Goal: Task Accomplishment & Management: Manage account settings

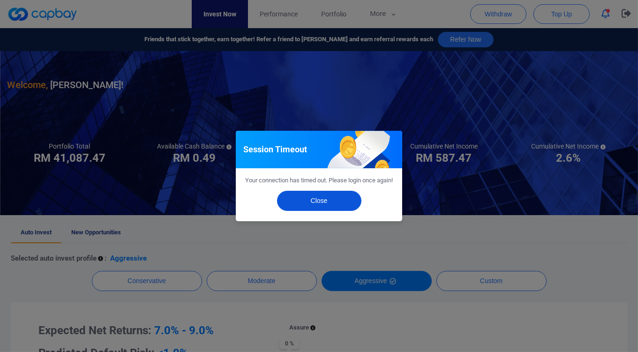
click at [328, 202] on button "Close" at bounding box center [319, 201] width 84 height 20
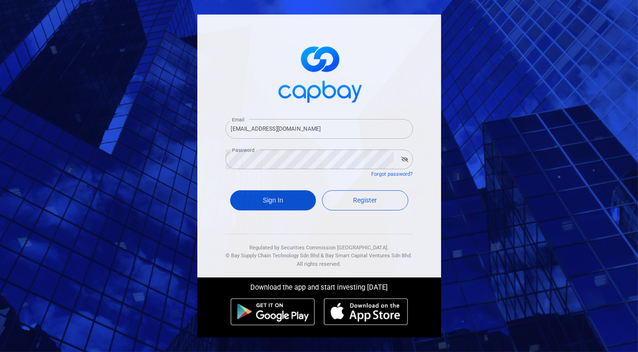
click at [277, 196] on button "Sign In" at bounding box center [273, 200] width 86 height 20
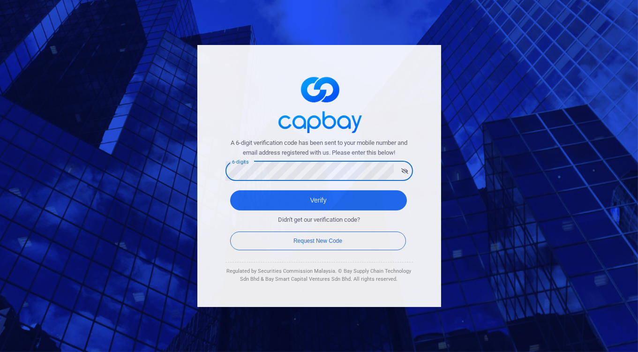
click at [230, 190] on button "Verify" at bounding box center [318, 200] width 177 height 20
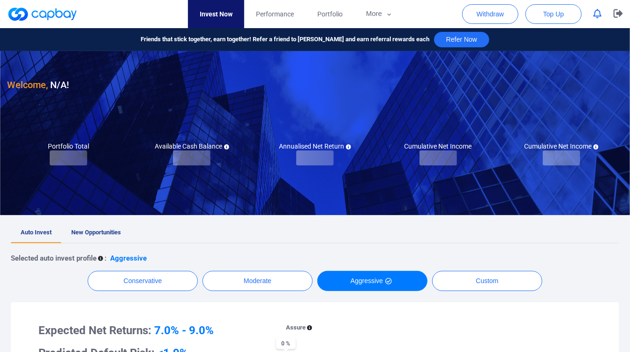
checkbox input "true"
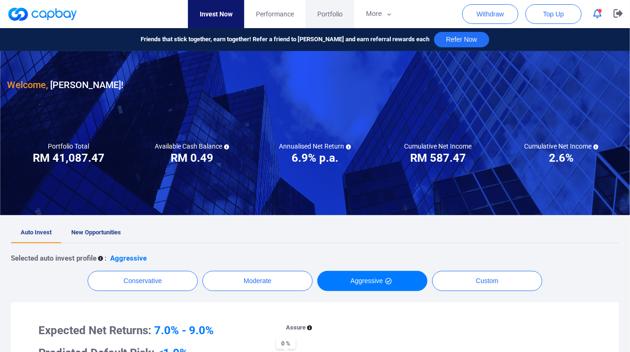
click at [323, 18] on span "Portfolio" at bounding box center [329, 14] width 25 height 10
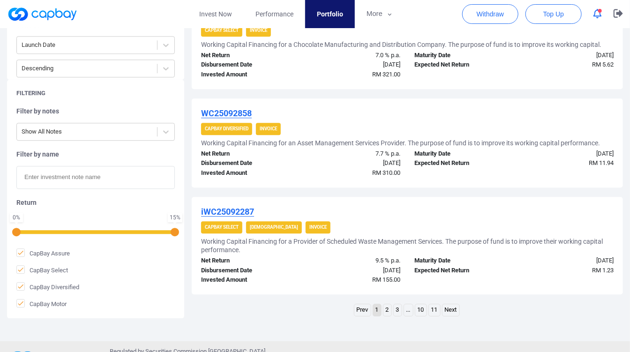
scroll to position [965, 0]
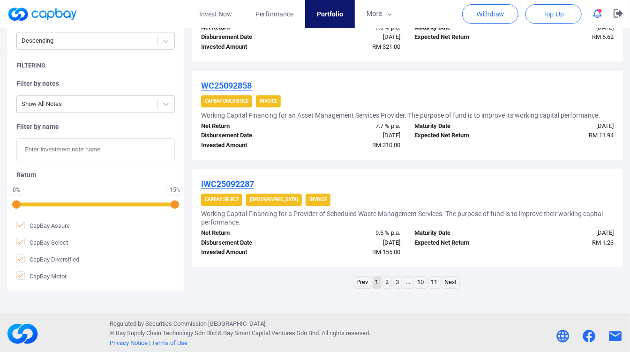
click at [384, 277] on link "2" at bounding box center [387, 283] width 8 height 12
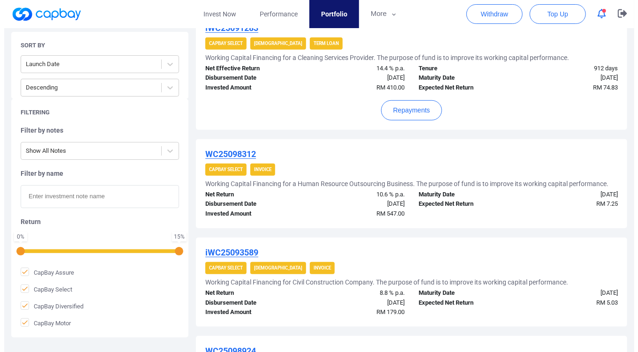
scroll to position [183, 0]
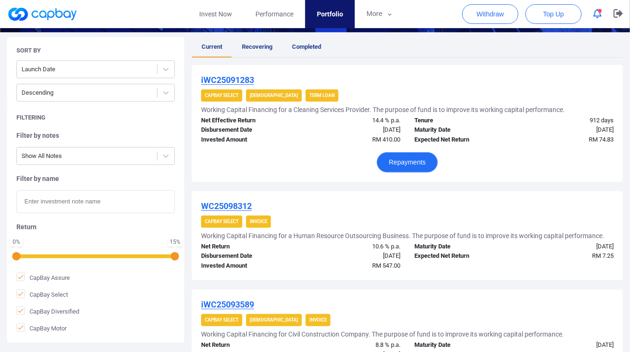
click at [425, 164] on button "Repayments" at bounding box center [407, 162] width 61 height 20
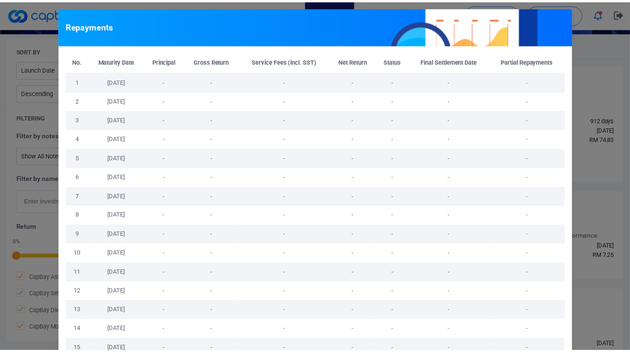
scroll to position [104, 0]
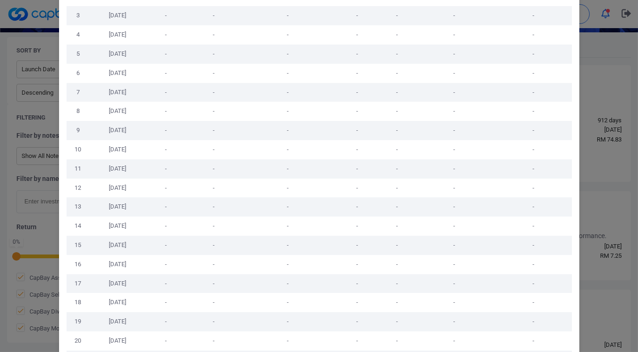
click at [597, 149] on div "Repayments No. Maturity Date Principal Gross Return Service Fees (incl. SST) Ne…" at bounding box center [319, 176] width 638 height 352
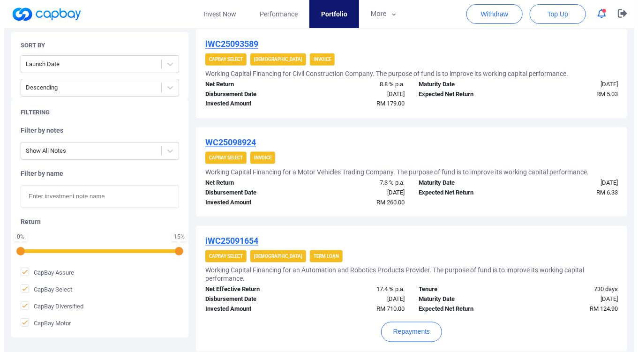
scroll to position [599, 0]
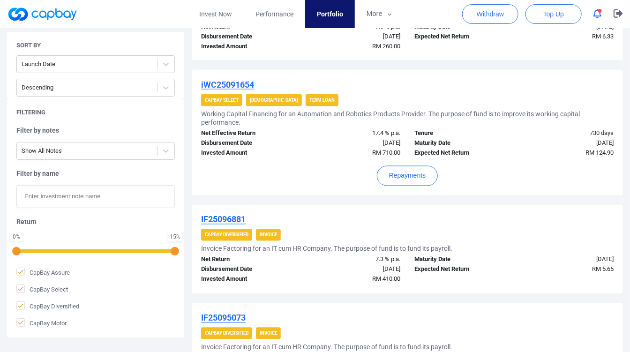
click at [400, 160] on div "Repayments" at bounding box center [407, 172] width 412 height 28
click at [401, 179] on button "Repayments" at bounding box center [407, 176] width 61 height 20
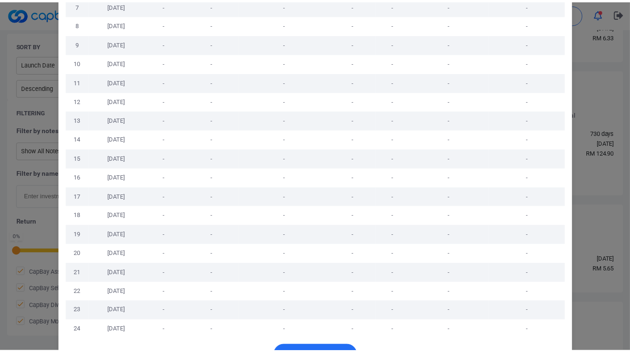
scroll to position [221, 0]
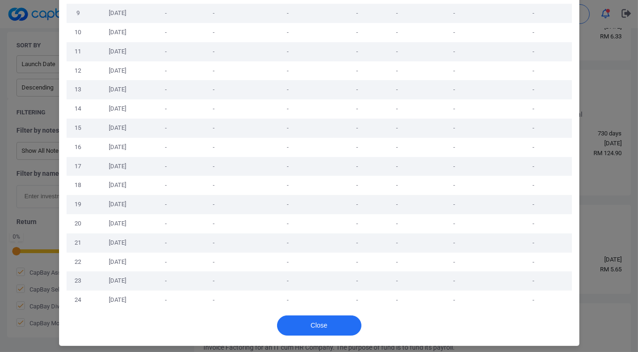
click at [591, 175] on div "Repayments No. Maturity Date Principal Gross Return Service Fees (incl. SST) Ne…" at bounding box center [319, 176] width 638 height 352
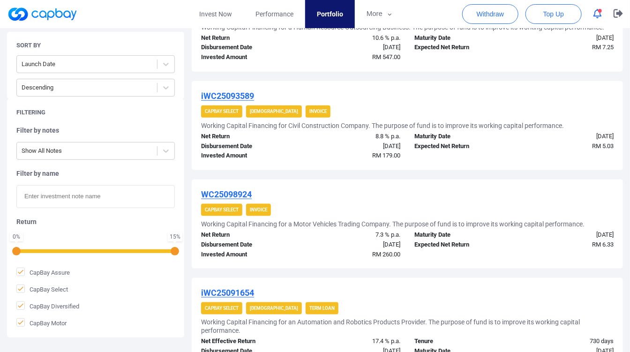
scroll to position [291, 0]
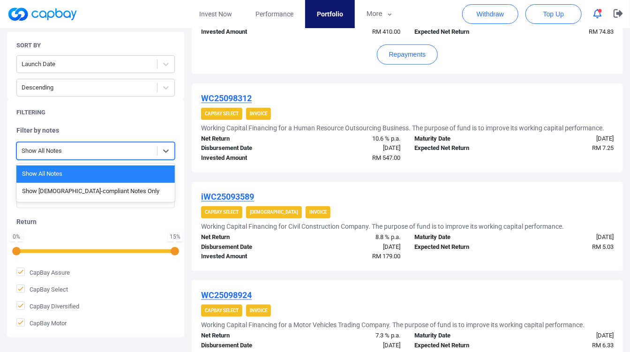
click at [148, 152] on div at bounding box center [87, 151] width 131 height 12
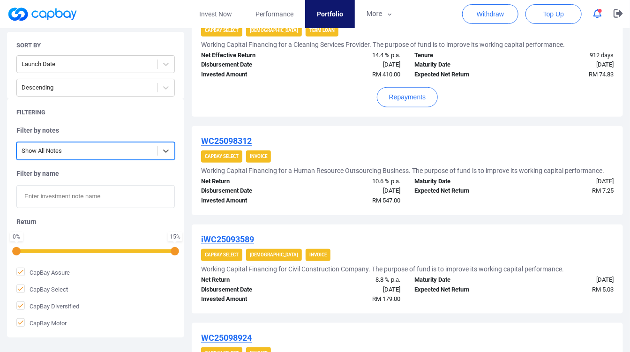
scroll to position [238, 0]
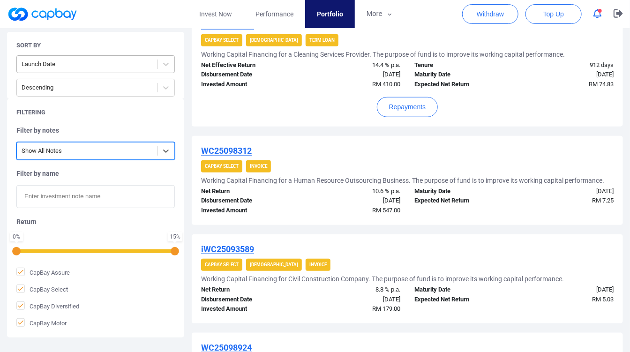
click at [156, 70] on div "Launch Date" at bounding box center [87, 64] width 140 height 15
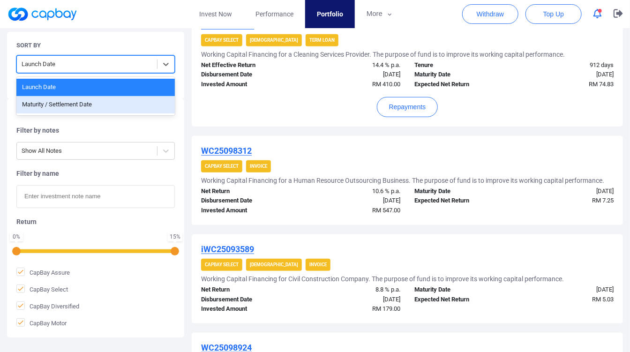
click at [135, 103] on div "Maturity / Settlement Date" at bounding box center [95, 104] width 158 height 17
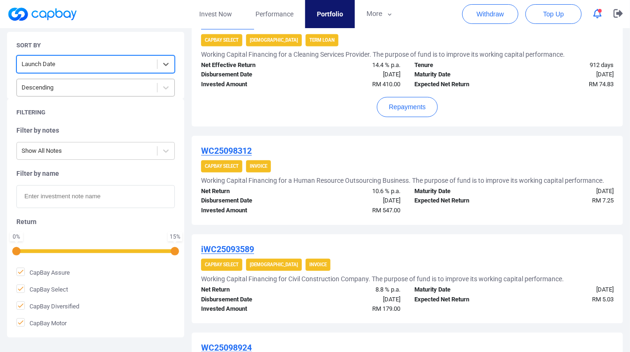
scroll to position [235, 0]
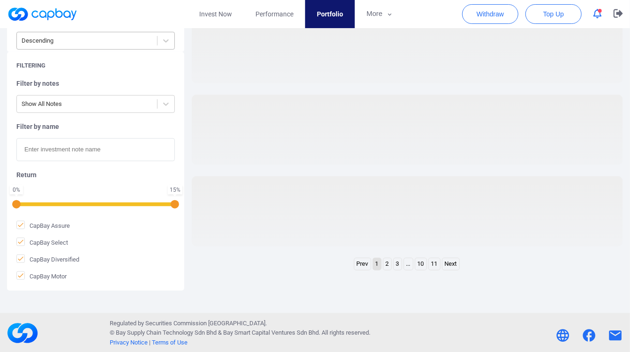
click at [151, 89] on div "Filter by notes Show All Notes" at bounding box center [95, 96] width 158 height 34
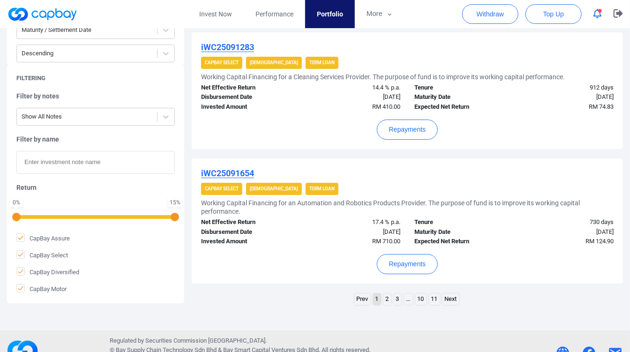
scroll to position [1237, 0]
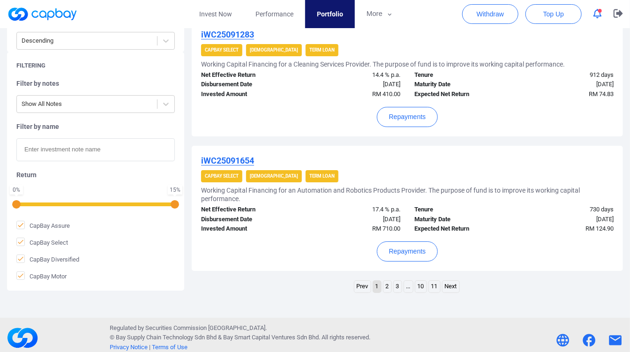
click at [388, 281] on link "2" at bounding box center [387, 287] width 8 height 12
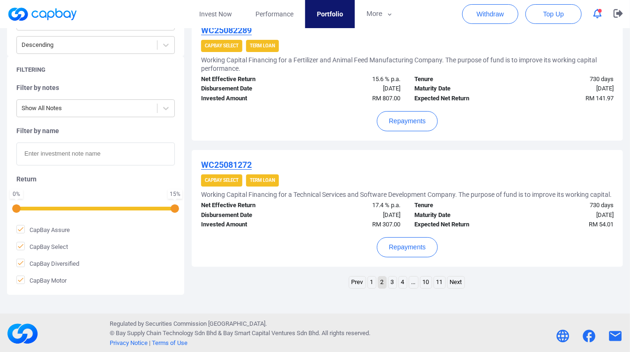
scroll to position [1263, 0]
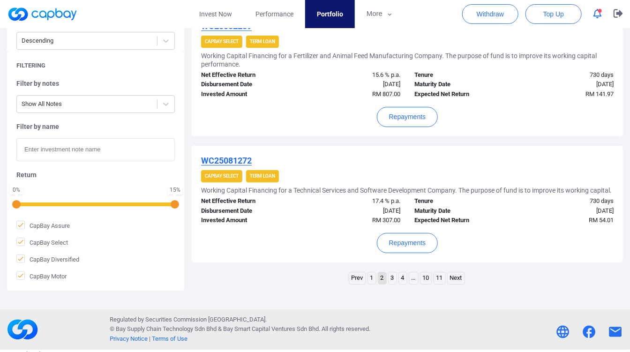
click at [389, 277] on link "3" at bounding box center [393, 278] width 8 height 12
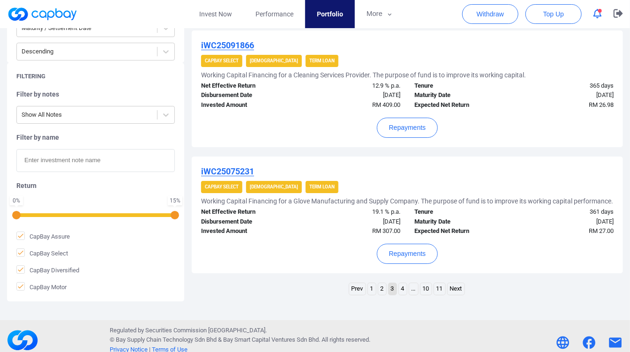
scroll to position [1254, 0]
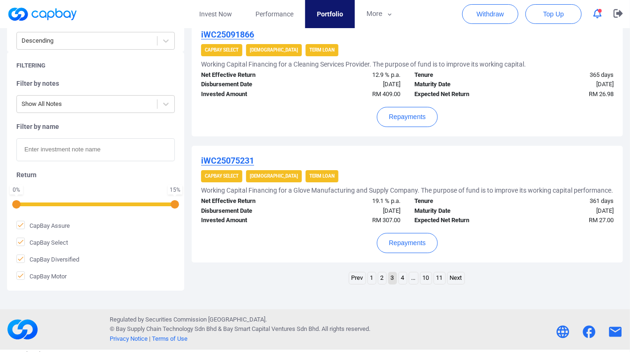
click at [409, 232] on div "Repayments" at bounding box center [407, 239] width 412 height 28
click at [409, 252] on button "Repayments" at bounding box center [407, 243] width 61 height 20
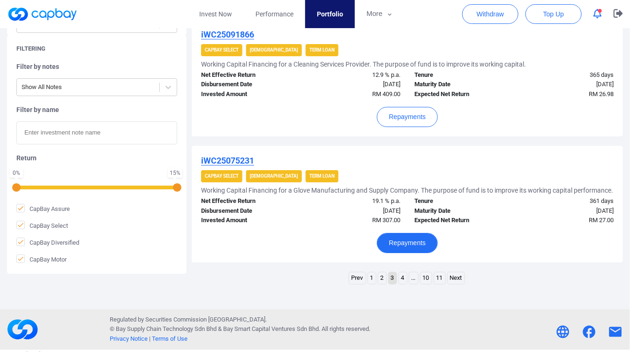
scroll to position [1238, 0]
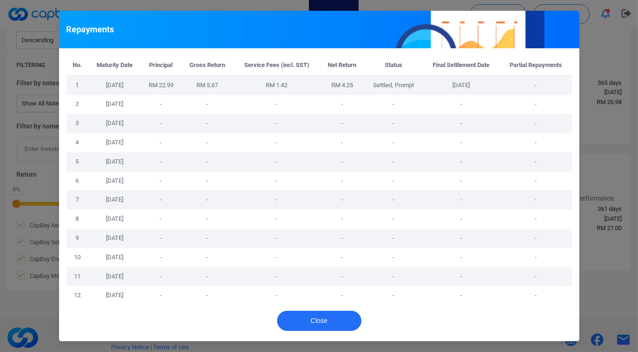
click at [600, 200] on div "Repayments No. Maturity Date Principal Gross Return Service Fees (incl. SST) Ne…" at bounding box center [319, 176] width 638 height 352
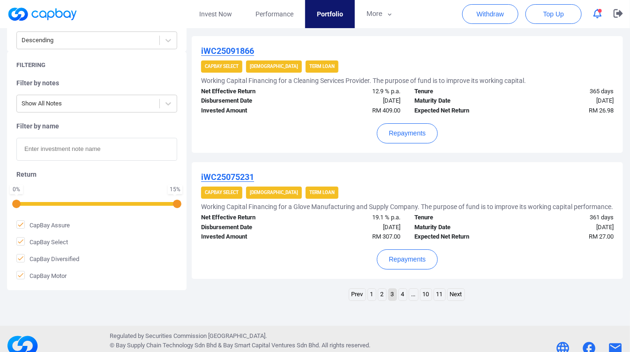
click at [402, 294] on link "4" at bounding box center [403, 295] width 8 height 12
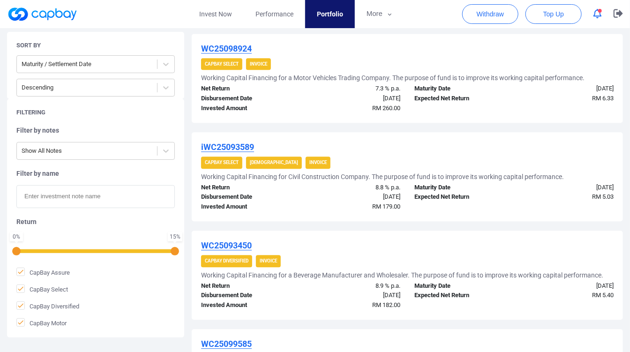
scroll to position [984, 0]
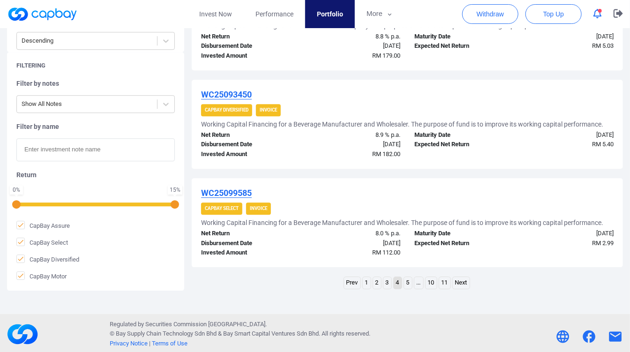
click at [404, 277] on link "5" at bounding box center [408, 283] width 8 height 12
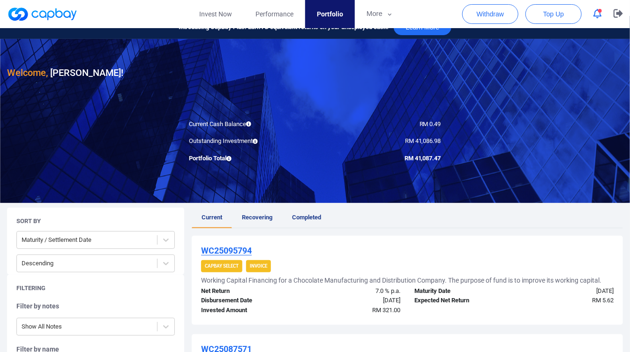
scroll to position [0, 0]
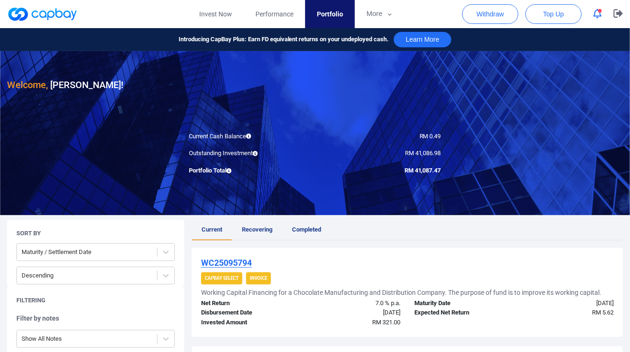
click at [598, 12] on span "button" at bounding box center [600, 11] width 4 height 4
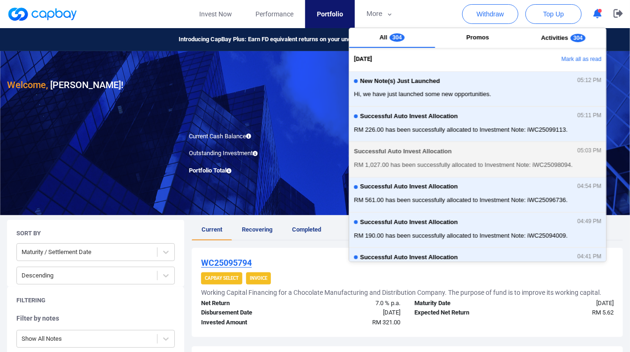
click at [491, 150] on div "Successful Auto Invest Allocation 05:03 PM" at bounding box center [477, 153] width 247 height 10
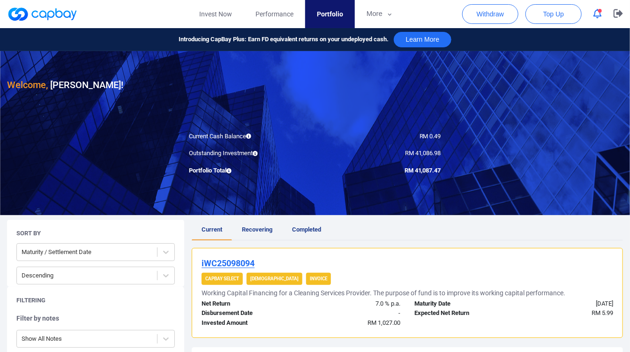
click at [287, 155] on div "Outstanding Investment" at bounding box center [248, 154] width 133 height 10
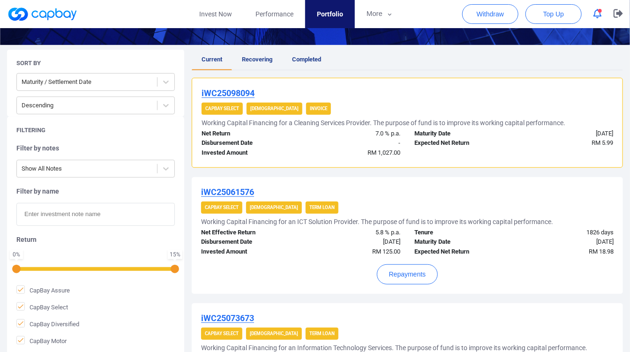
scroll to position [208, 0]
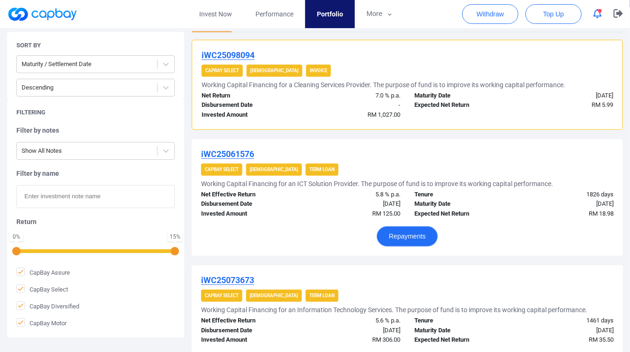
click at [398, 231] on button "Repayments" at bounding box center [407, 236] width 61 height 20
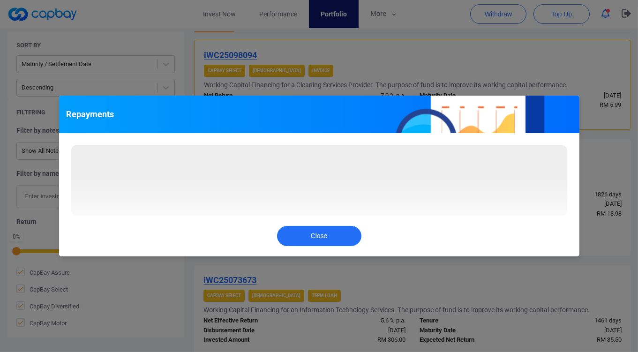
drag, startPoint x: 80, startPoint y: 17, endPoint x: 62, endPoint y: 17, distance: 17.3
click at [80, 18] on div "Repayments Loading... Close" at bounding box center [319, 176] width 638 height 352
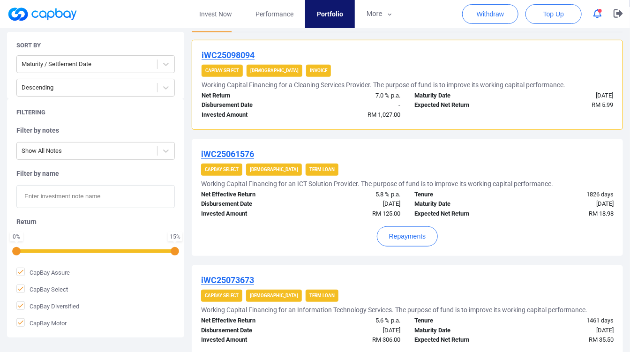
click at [57, 15] on link at bounding box center [42, 14] width 70 height 15
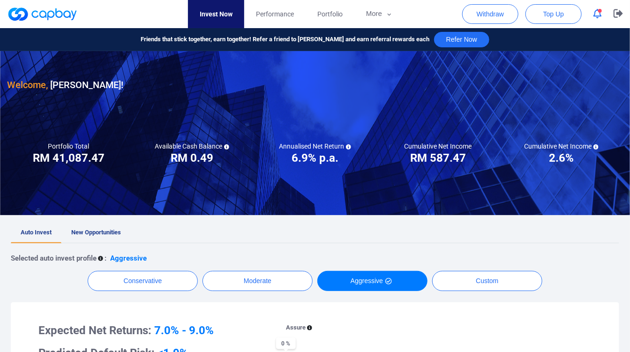
click at [57, 15] on link at bounding box center [42, 14] width 70 height 15
click at [57, 14] on link at bounding box center [42, 14] width 70 height 15
click at [386, 14] on icon "button" at bounding box center [389, 14] width 7 height 8
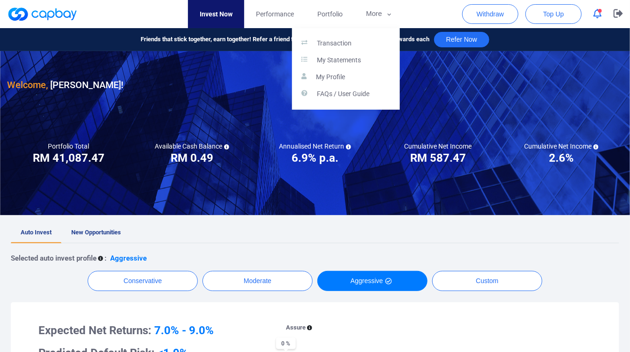
click at [386, 14] on button "button" at bounding box center [315, 176] width 630 height 352
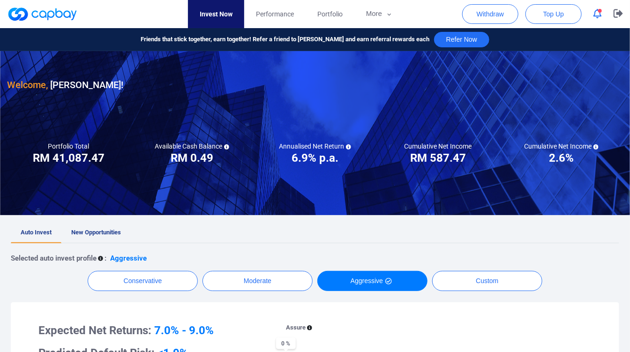
click at [602, 15] on button "button" at bounding box center [598, 14] width 18 height 15
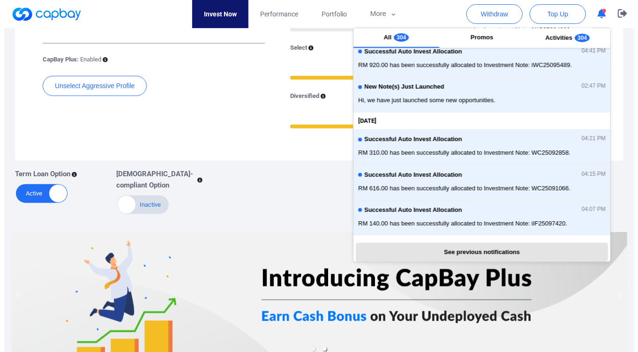
scroll to position [383, 0]
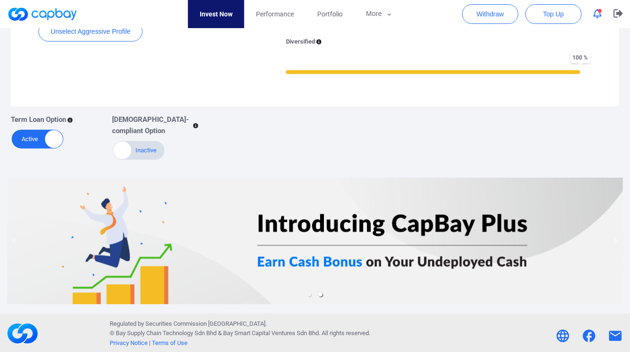
click at [231, 190] on div at bounding box center [315, 241] width 616 height 127
